Goal: Task Accomplishment & Management: Manage account settings

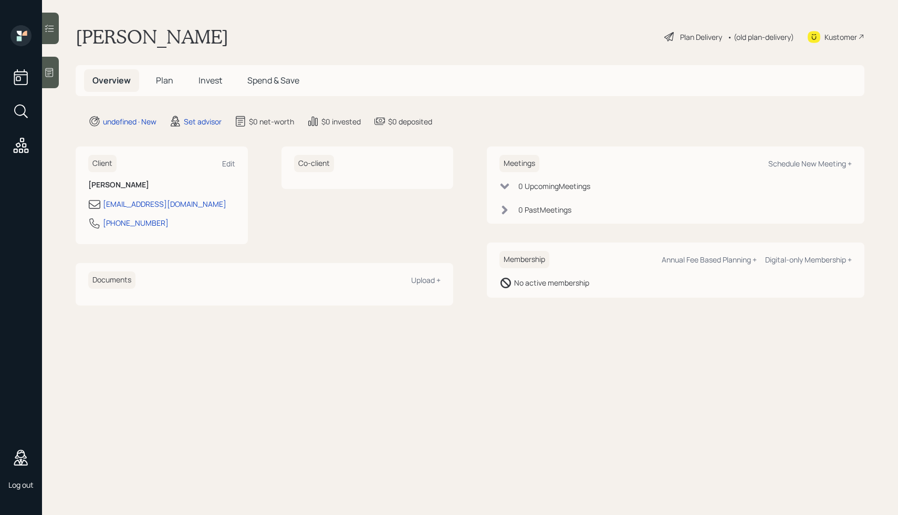
click at [269, 87] on h5 "Spend & Save" at bounding box center [273, 80] width 69 height 23
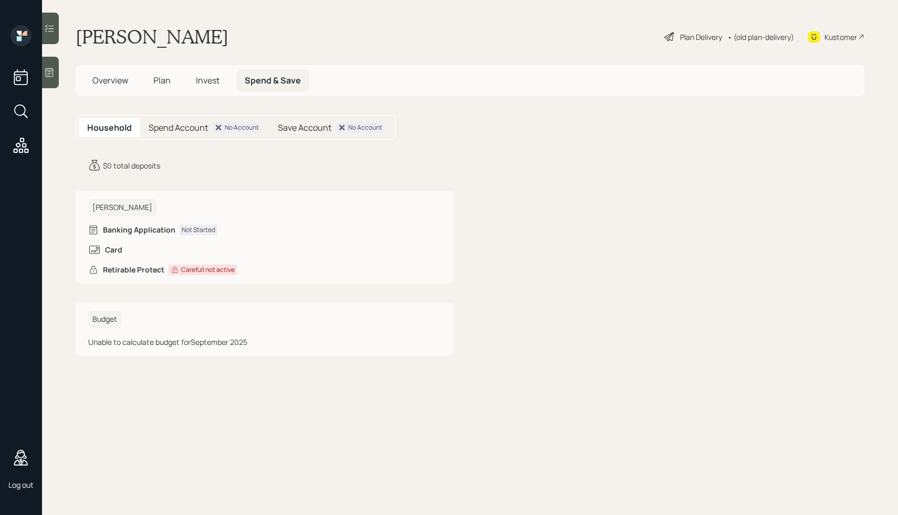
click at [190, 129] on h5 "Spend Account" at bounding box center [178, 128] width 59 height 10
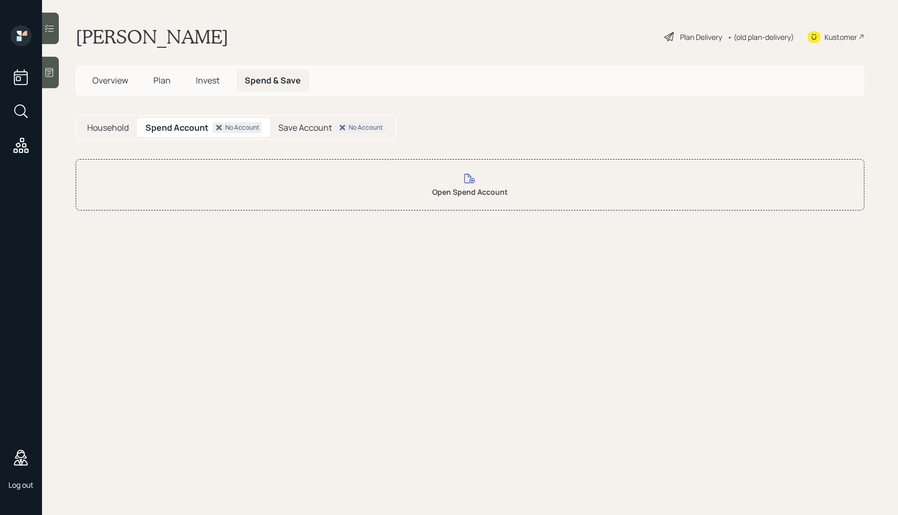
click at [313, 120] on div "Save Account No Account" at bounding box center [331, 127] width 123 height 19
